Goal: Navigation & Orientation: Go to known website

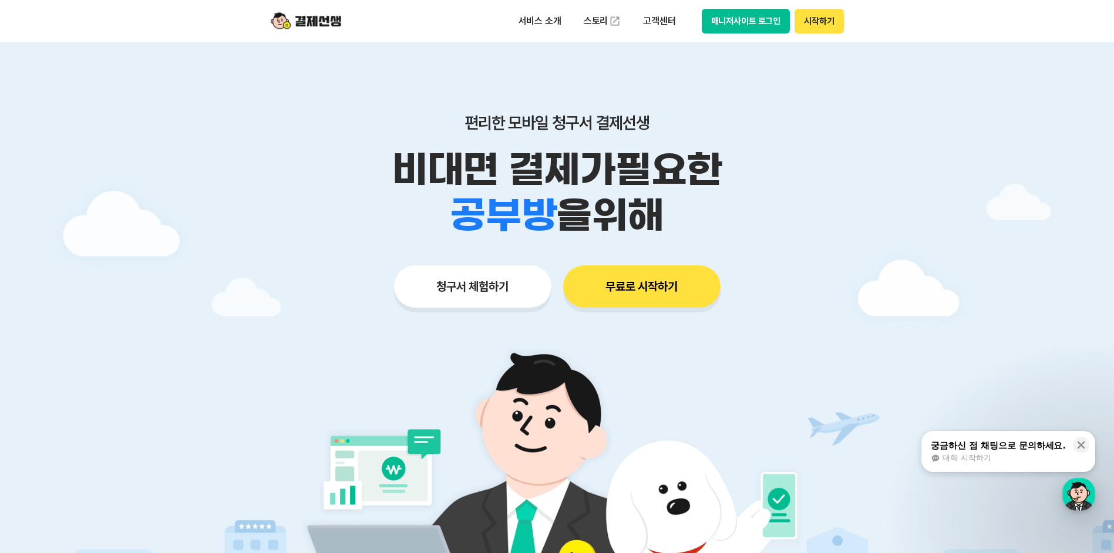
click at [729, 18] on button "매니저사이트 로그인" at bounding box center [745, 21] width 89 height 25
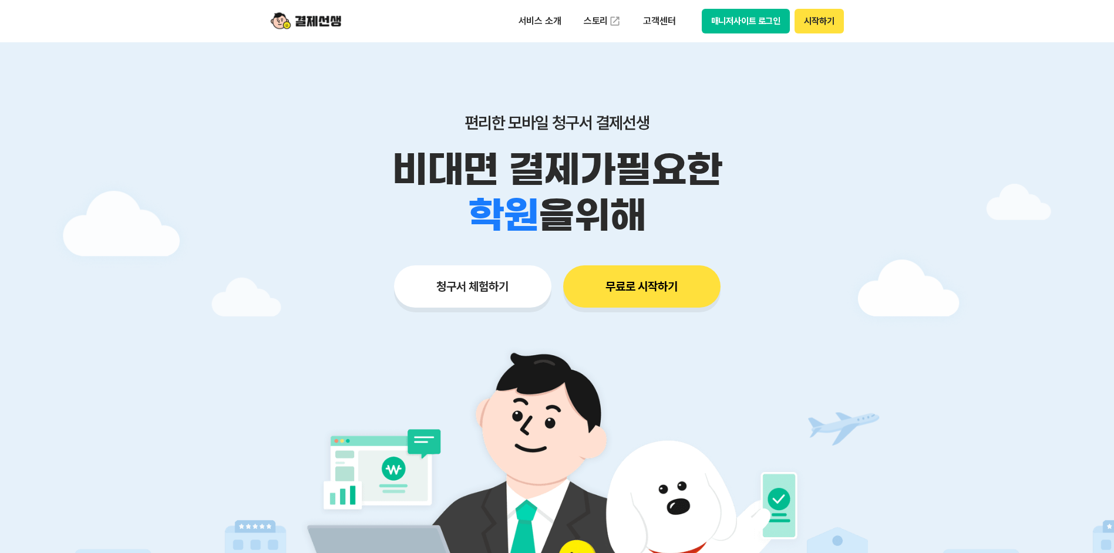
click at [690, 293] on button "무료로 시작하기" at bounding box center [641, 286] width 157 height 42
click at [656, 297] on button "무료로 시작하기" at bounding box center [641, 286] width 157 height 42
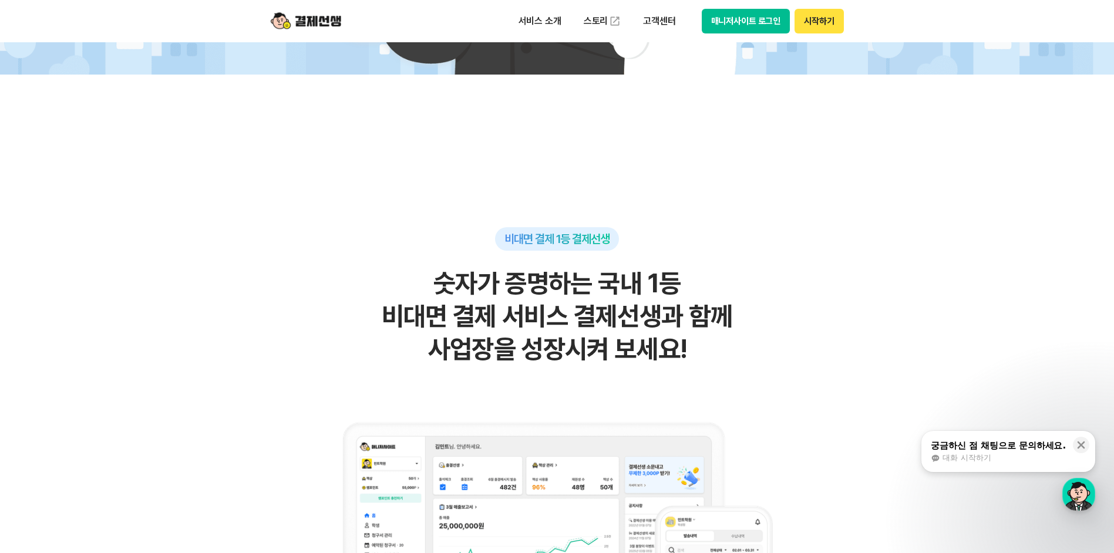
scroll to position [352, 0]
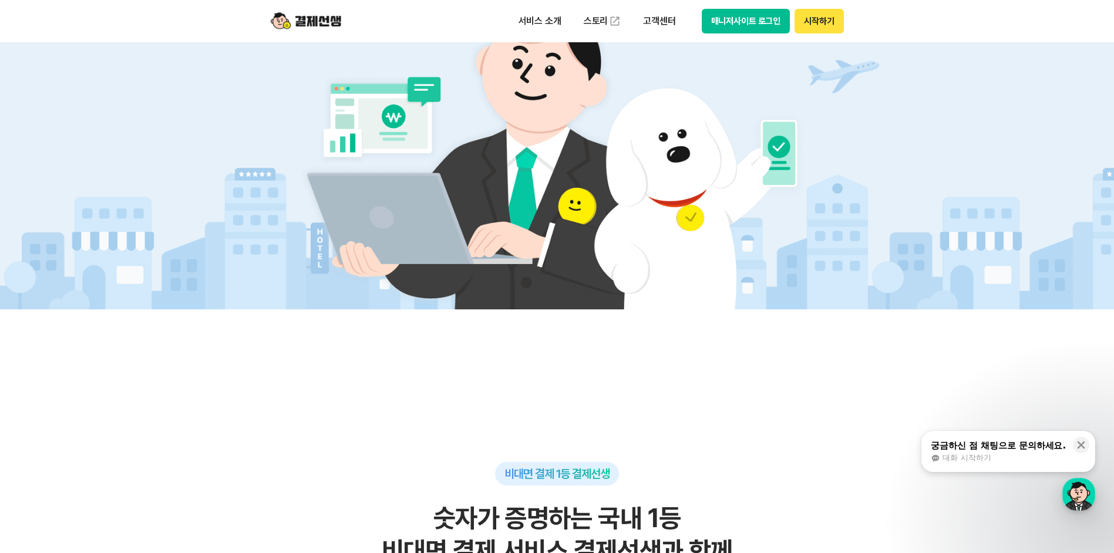
click at [745, 24] on button "매니저사이트 로그인" at bounding box center [745, 21] width 89 height 25
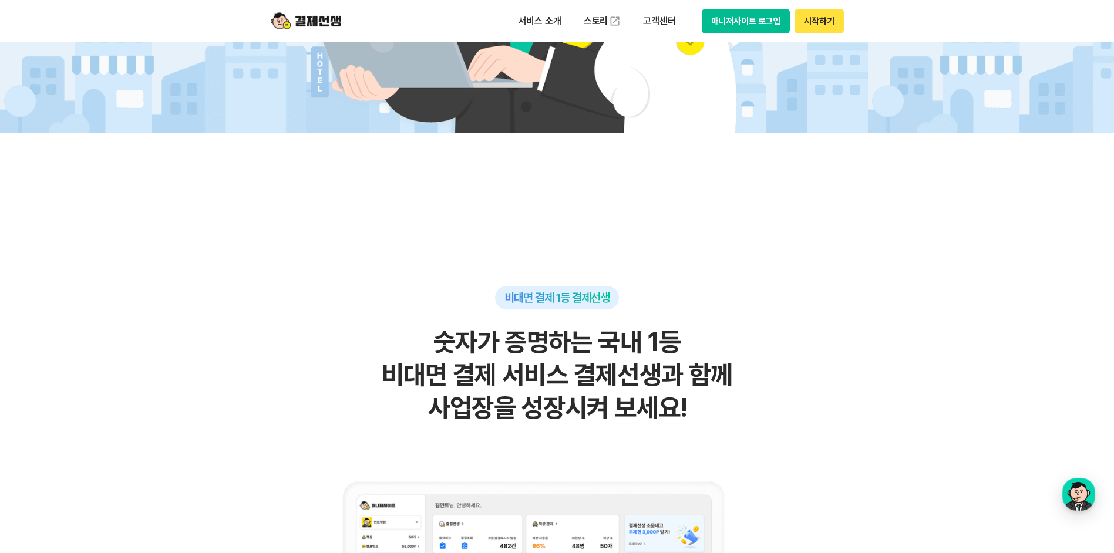
scroll to position [59, 0]
